Goal: Navigation & Orientation: Find specific page/section

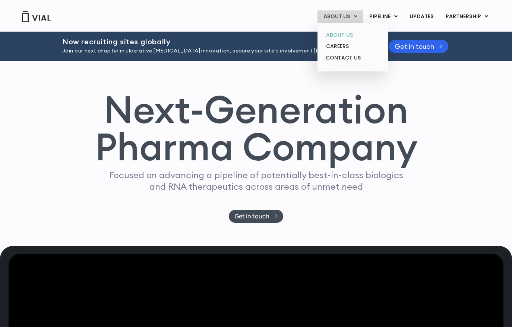
click at [349, 35] on link "ABOUT US" at bounding box center [352, 35] width 65 height 12
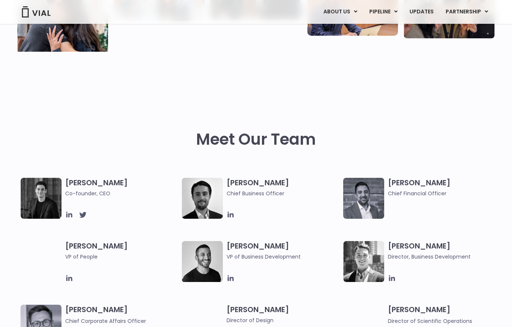
scroll to position [256, 0]
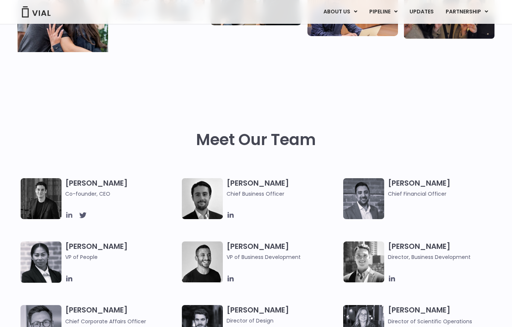
click at [68, 216] on icon at bounding box center [69, 215] width 8 height 8
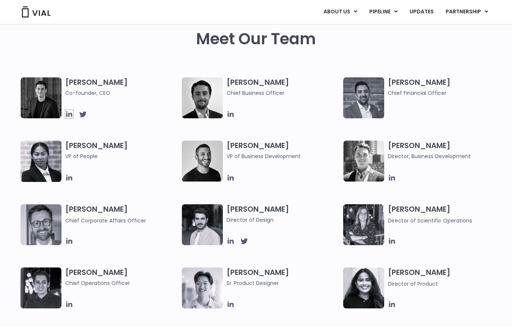
scroll to position [391, 0]
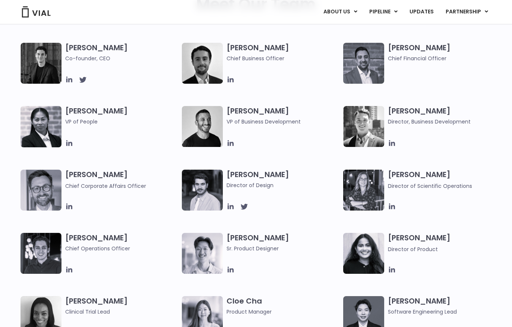
click at [40, 254] on img at bounding box center [40, 253] width 41 height 41
click at [67, 268] on icon at bounding box center [69, 270] width 8 height 8
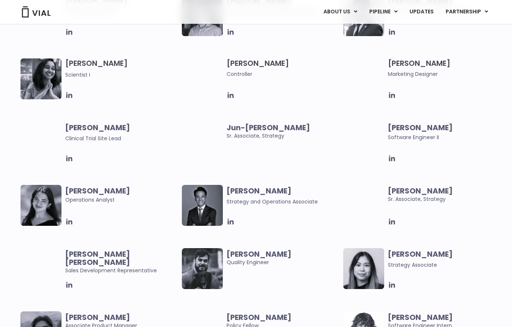
scroll to position [1338, 0]
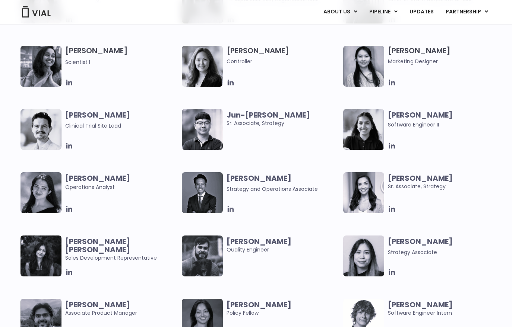
click at [231, 211] on icon at bounding box center [230, 209] width 8 height 8
click at [391, 208] on icon at bounding box center [392, 209] width 6 height 6
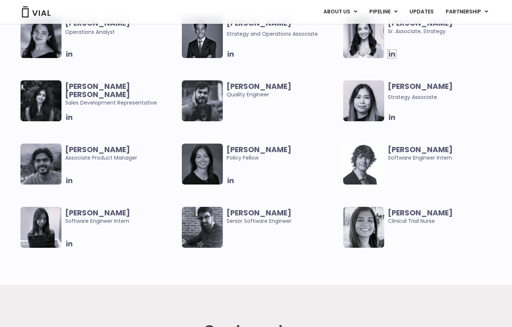
scroll to position [1531, 0]
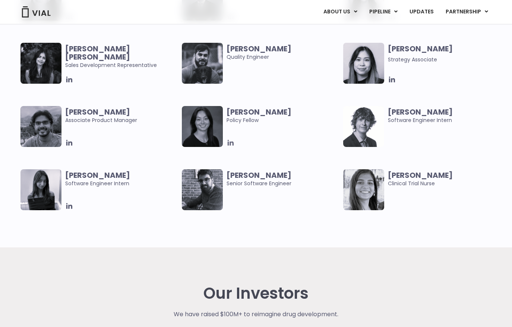
click at [230, 143] on icon at bounding box center [231, 143] width 6 height 6
click at [391, 80] on icon at bounding box center [392, 80] width 6 height 6
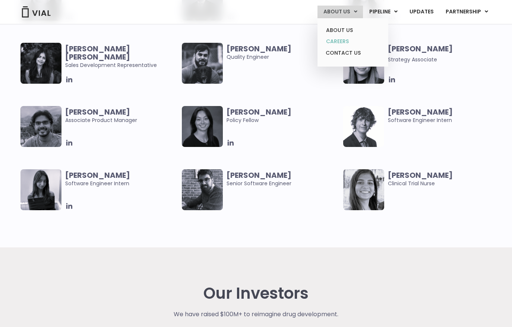
click at [347, 42] on link "CAREERS" at bounding box center [352, 42] width 65 height 12
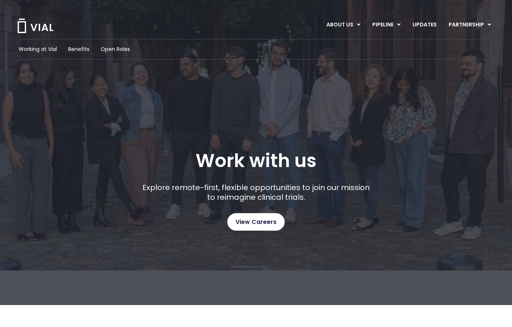
click at [271, 217] on span "View Careers" at bounding box center [255, 222] width 41 height 10
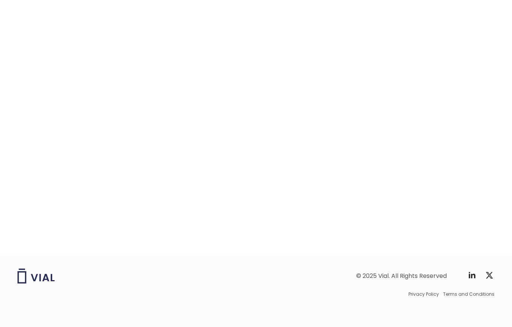
scroll to position [1132, 0]
